Goal: Find specific page/section: Find specific page/section

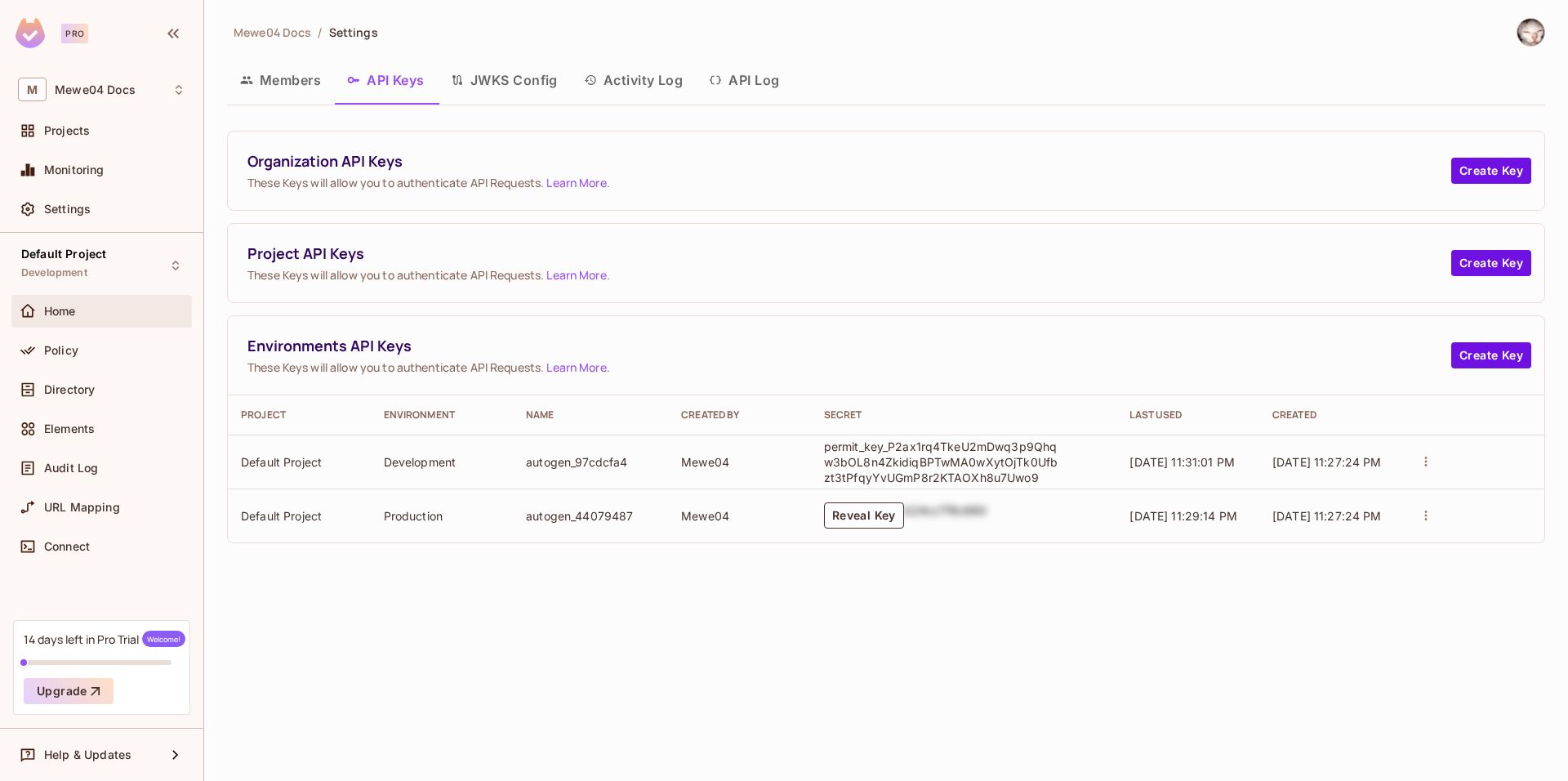
click at [115, 307] on div "Home" at bounding box center [115, 311] width 141 height 13
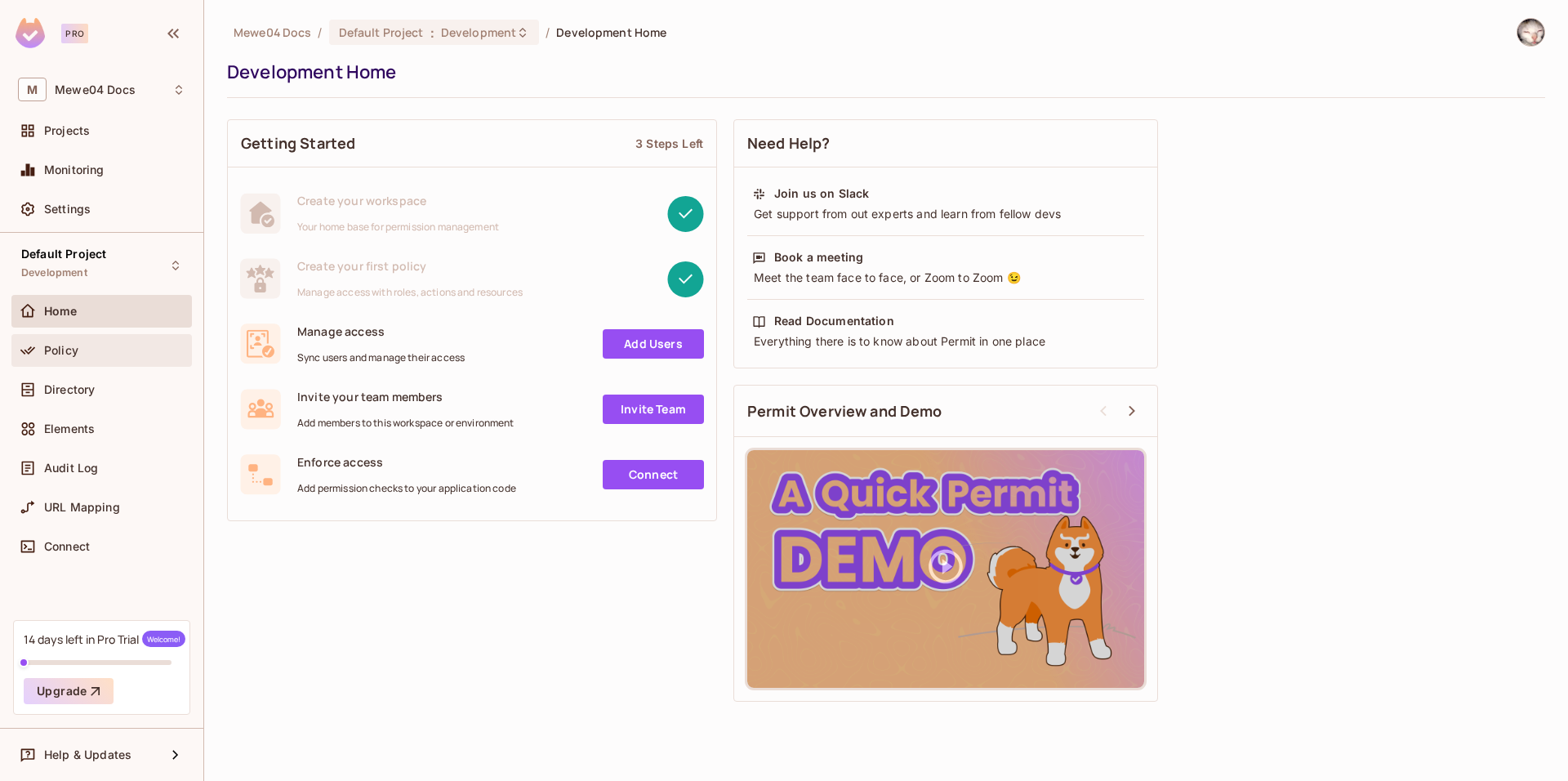
click at [95, 348] on div "Policy" at bounding box center [115, 351] width 141 height 13
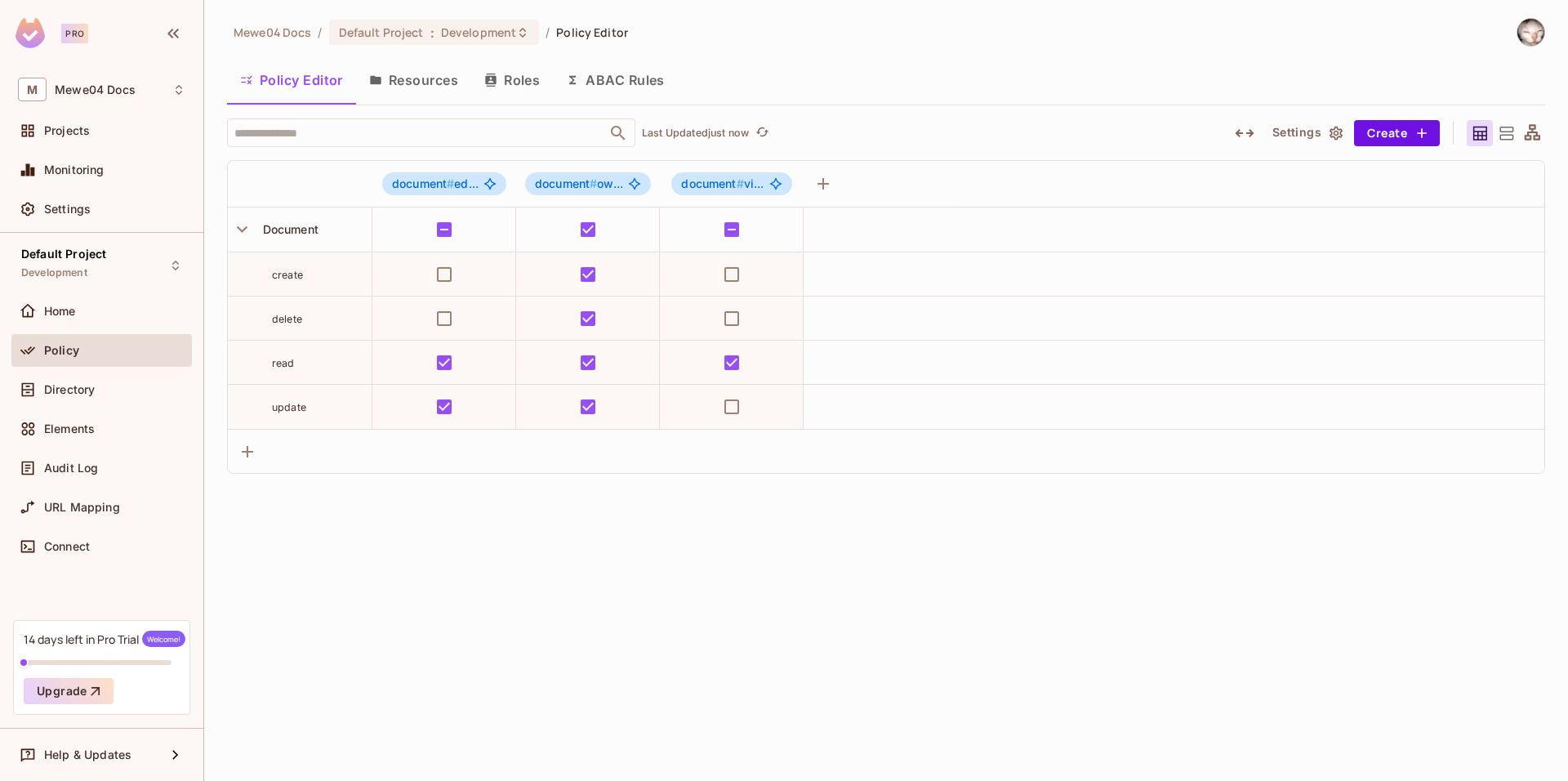
click at [431, 89] on button "Resources" at bounding box center [413, 80] width 115 height 41
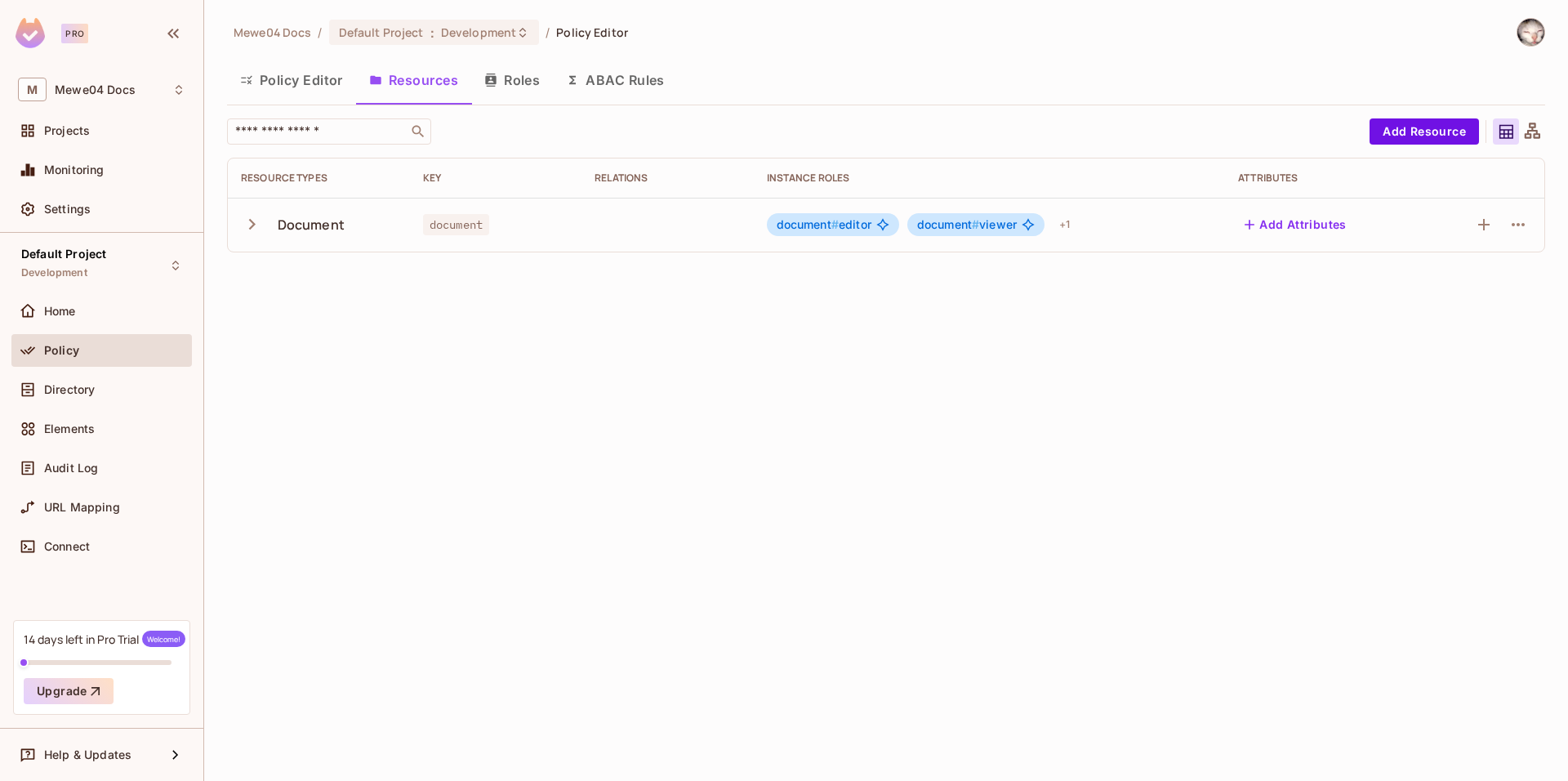
click at [316, 79] on button "Policy Editor" at bounding box center [291, 80] width 129 height 41
